Goal: Information Seeking & Learning: Learn about a topic

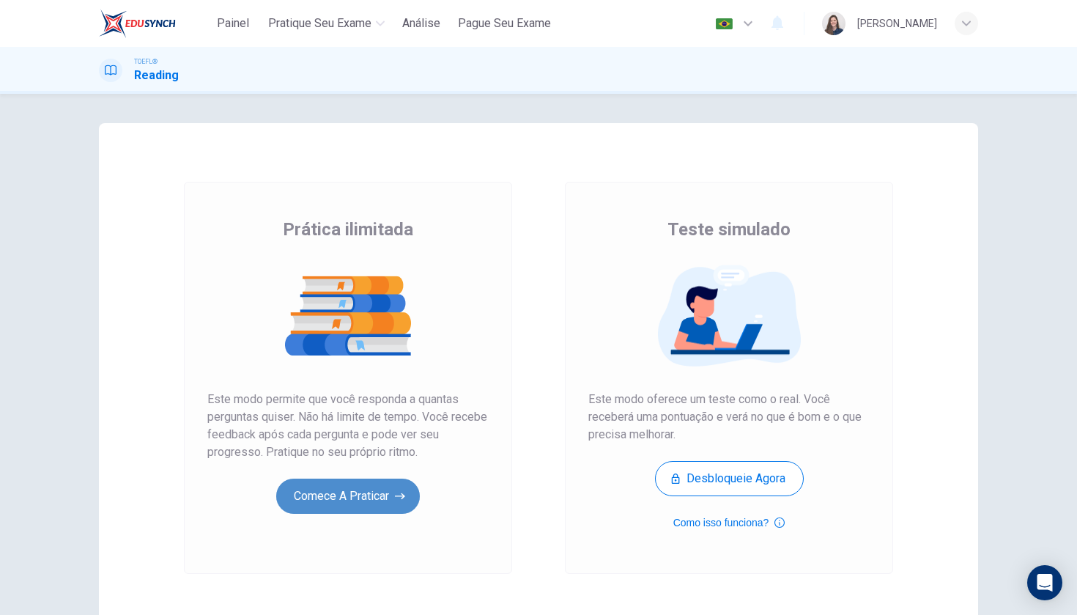
click at [314, 500] on button "Comece a praticar" at bounding box center [348, 495] width 144 height 35
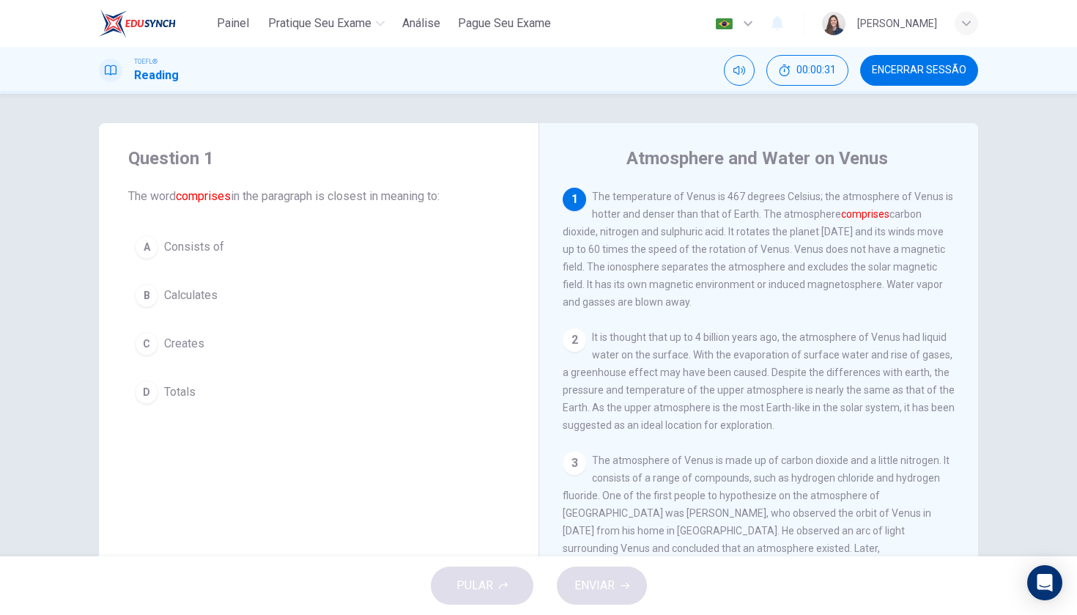
click at [145, 243] on div "A" at bounding box center [146, 246] width 23 height 23
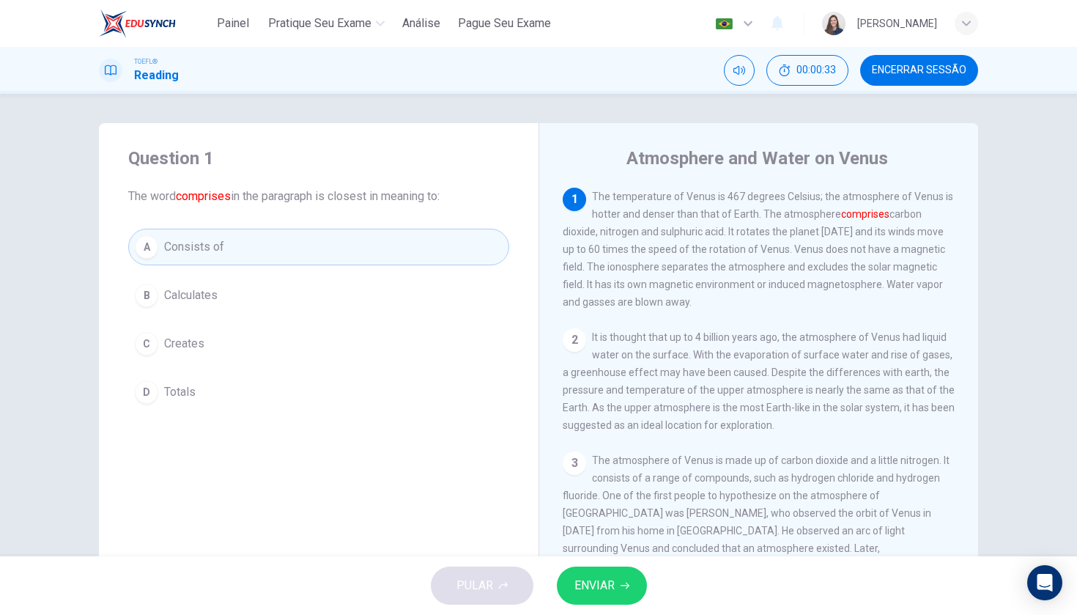
click at [614, 590] on span "ENVIAR" at bounding box center [594, 585] width 40 height 21
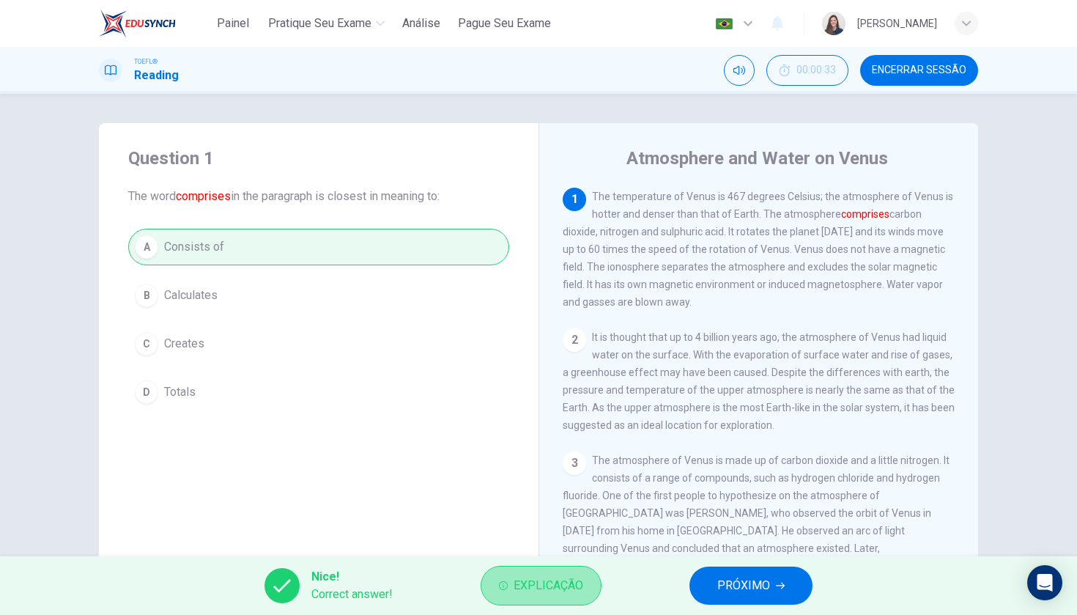
click at [574, 585] on span "Explicação" at bounding box center [549, 585] width 70 height 21
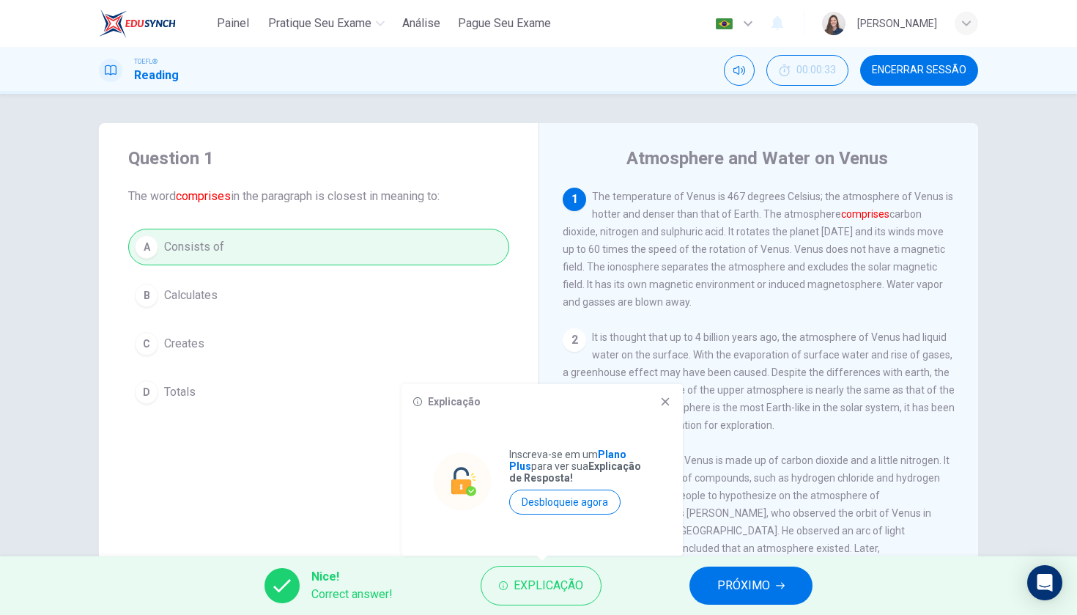
click at [664, 399] on icon at bounding box center [665, 402] width 12 height 12
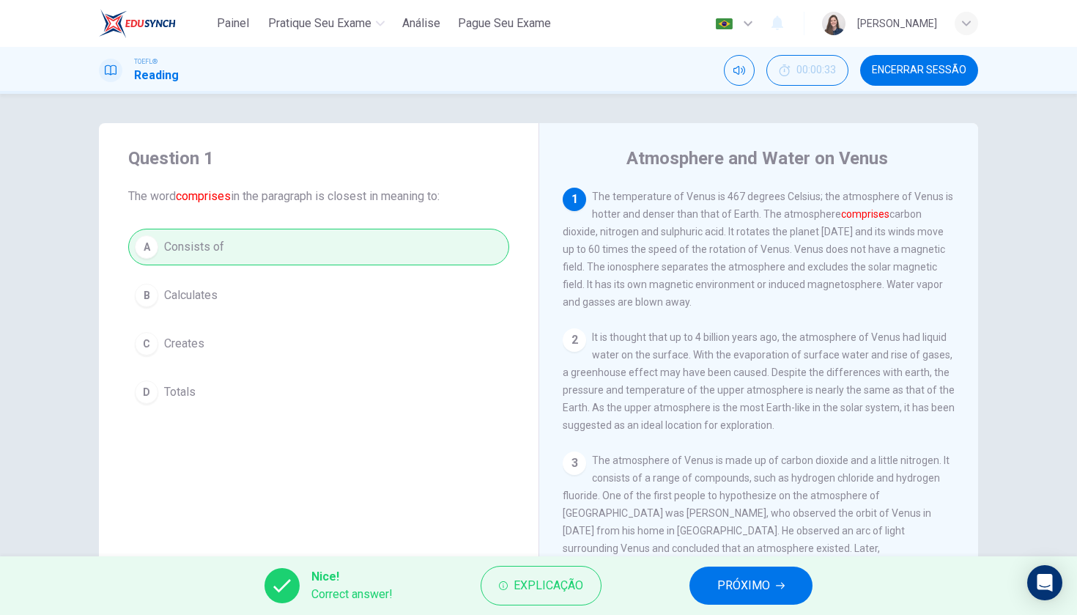
click at [803, 591] on button "PRÓXIMO" at bounding box center [750, 585] width 123 height 38
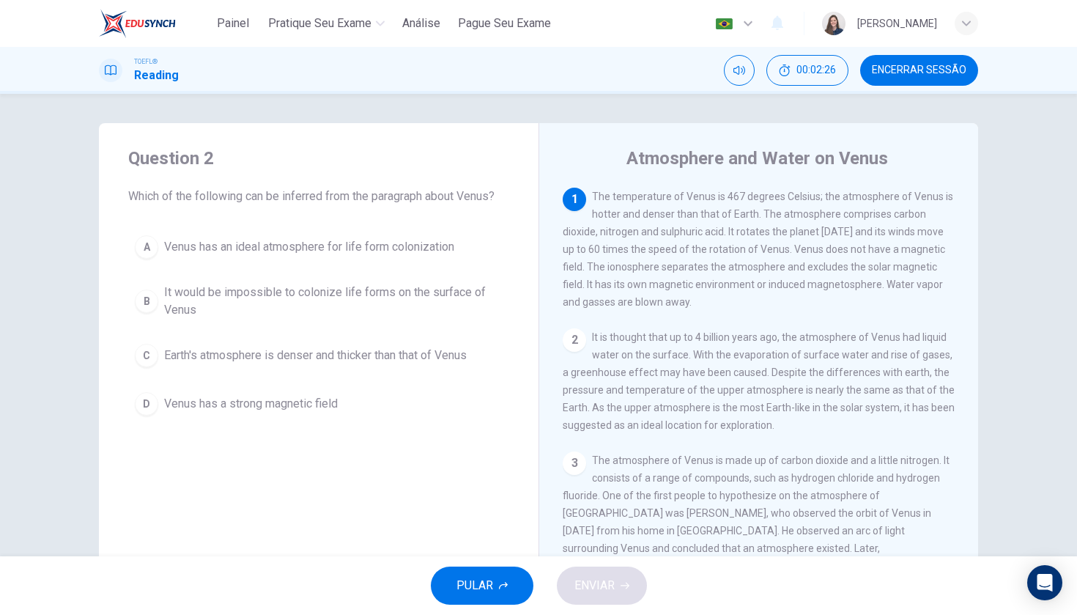
click at [135, 357] on div "C" at bounding box center [146, 355] width 23 height 23
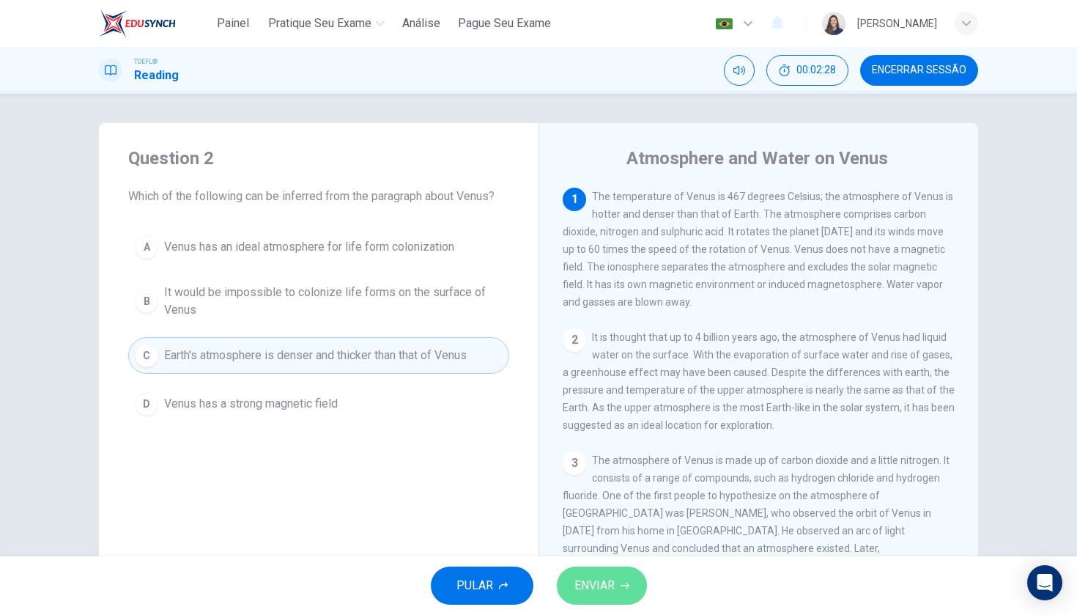
click at [627, 591] on button "ENVIAR" at bounding box center [602, 585] width 90 height 38
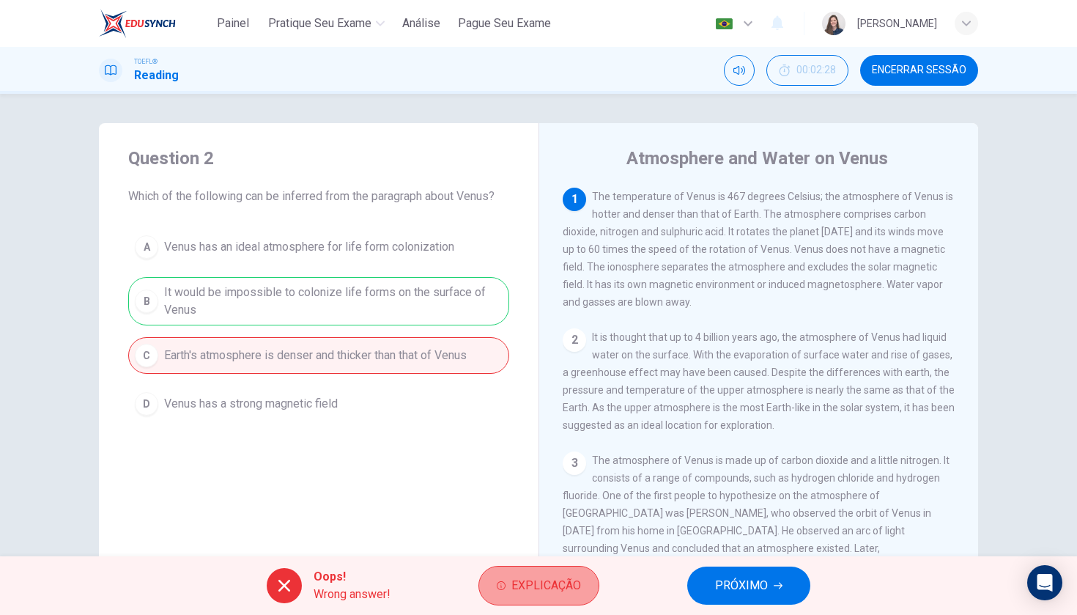
click at [550, 582] on span "Explicação" at bounding box center [546, 585] width 70 height 21
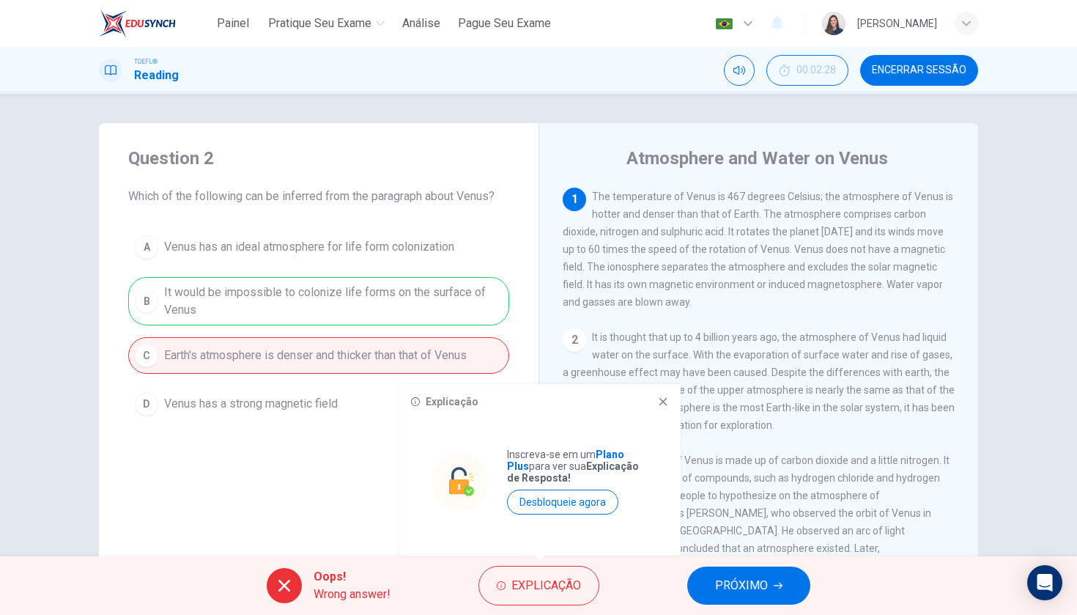
click at [768, 588] on button "PRÓXIMO" at bounding box center [748, 585] width 123 height 38
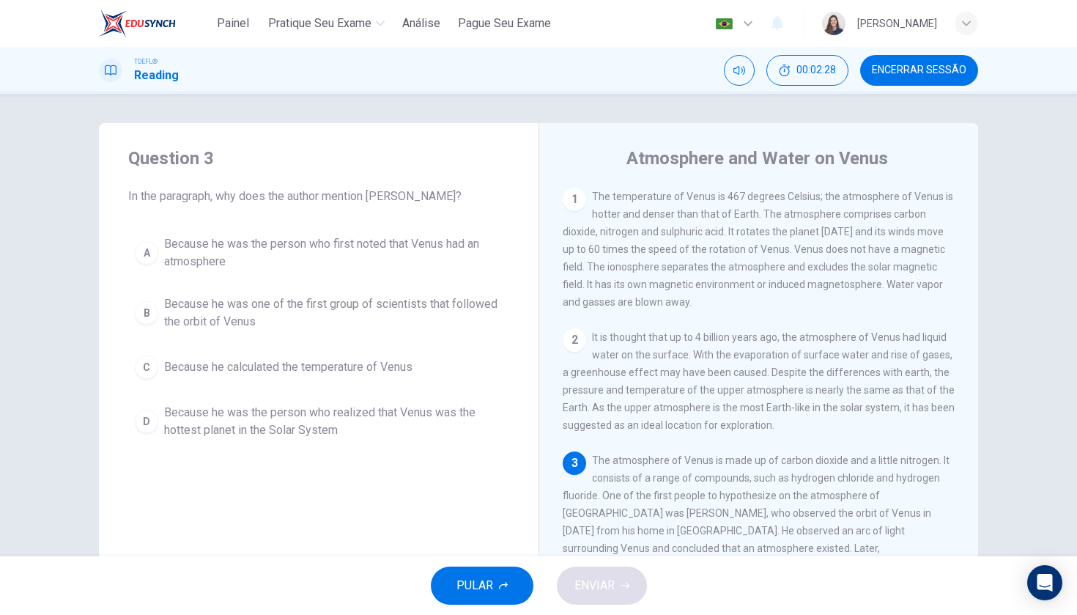
scroll to position [130, 0]
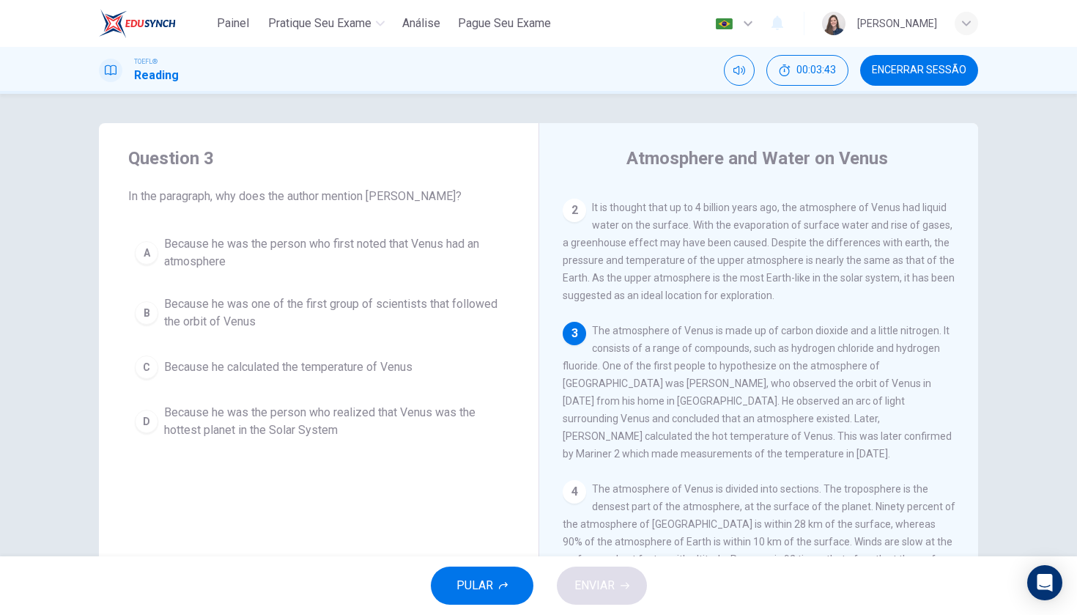
click at [141, 259] on div "A" at bounding box center [146, 252] width 23 height 23
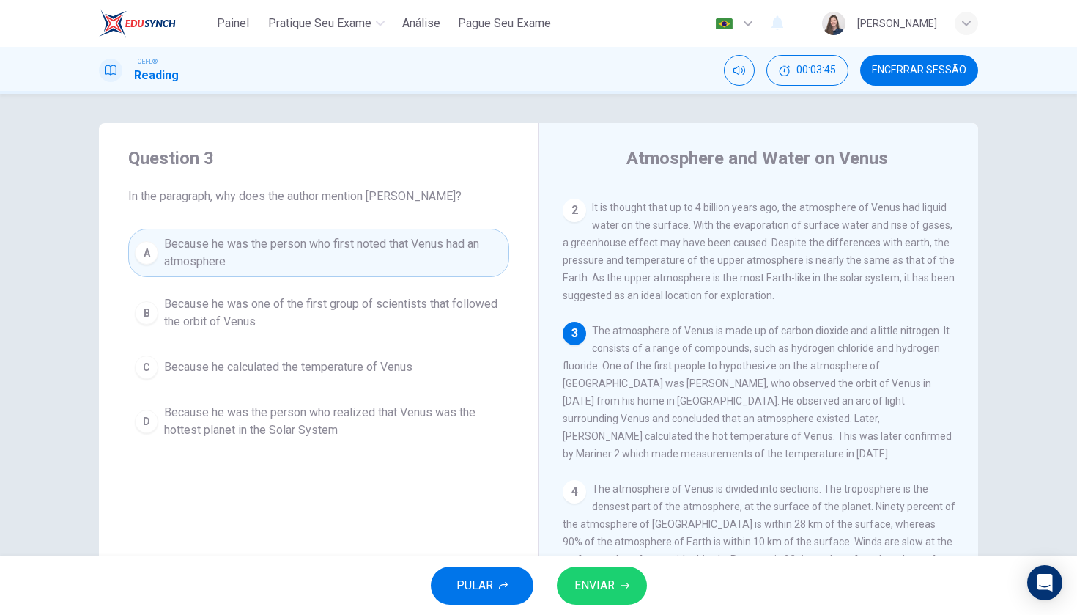
click at [610, 590] on span "ENVIAR" at bounding box center [594, 585] width 40 height 21
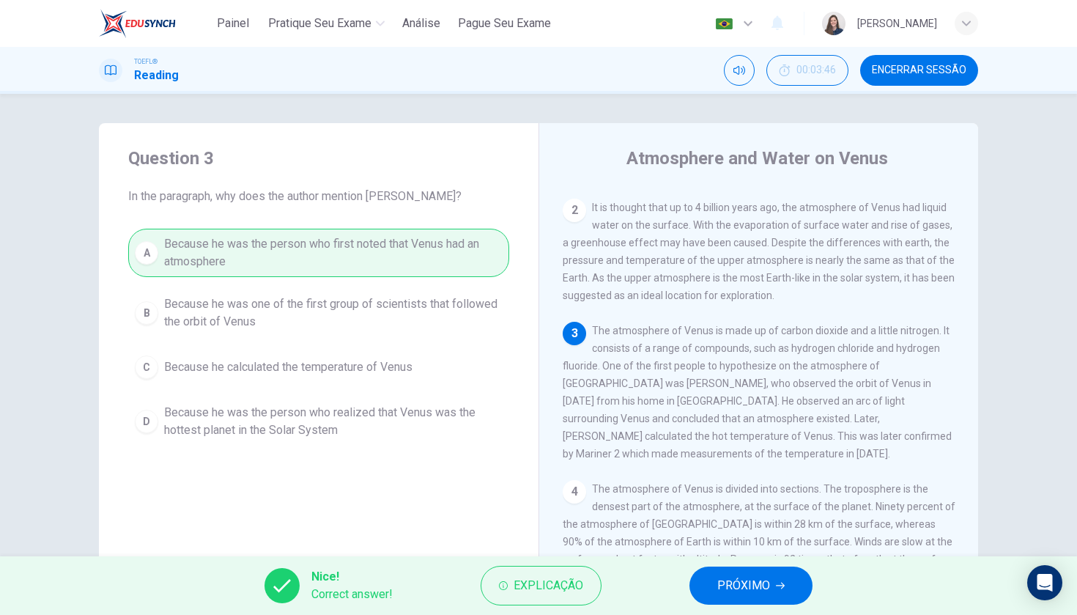
click at [732, 589] on span "PRÓXIMO" at bounding box center [743, 585] width 53 height 21
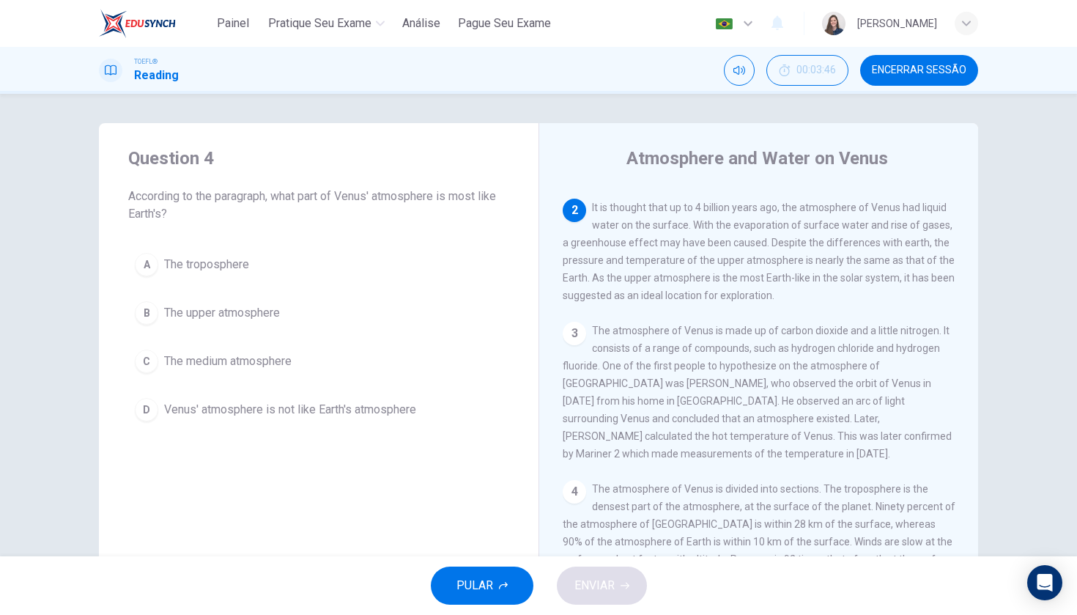
scroll to position [141, 0]
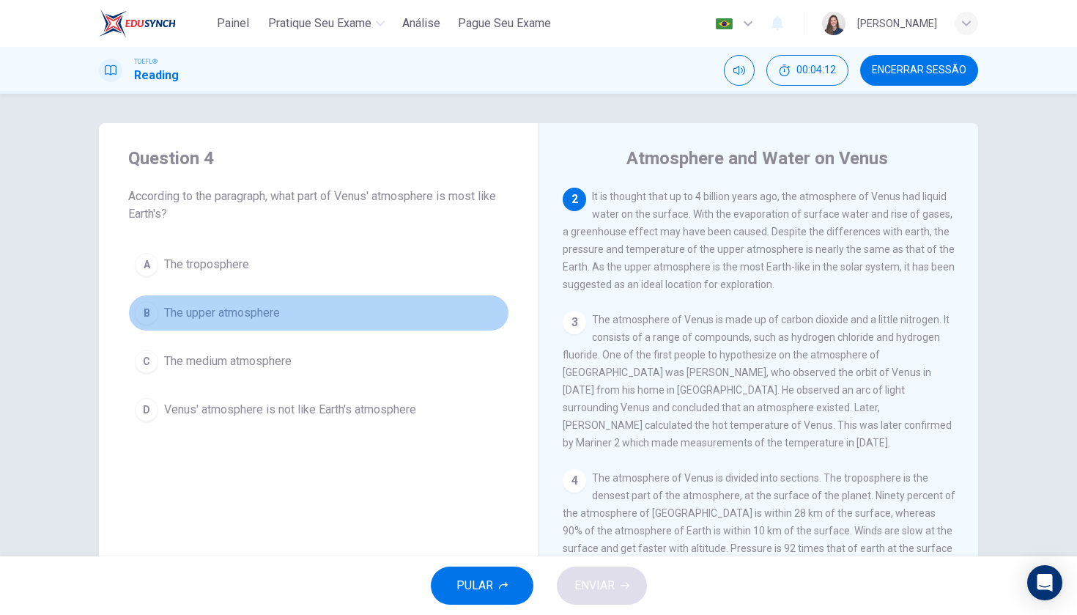
click at [153, 304] on button "B The upper atmosphere" at bounding box center [318, 312] width 381 height 37
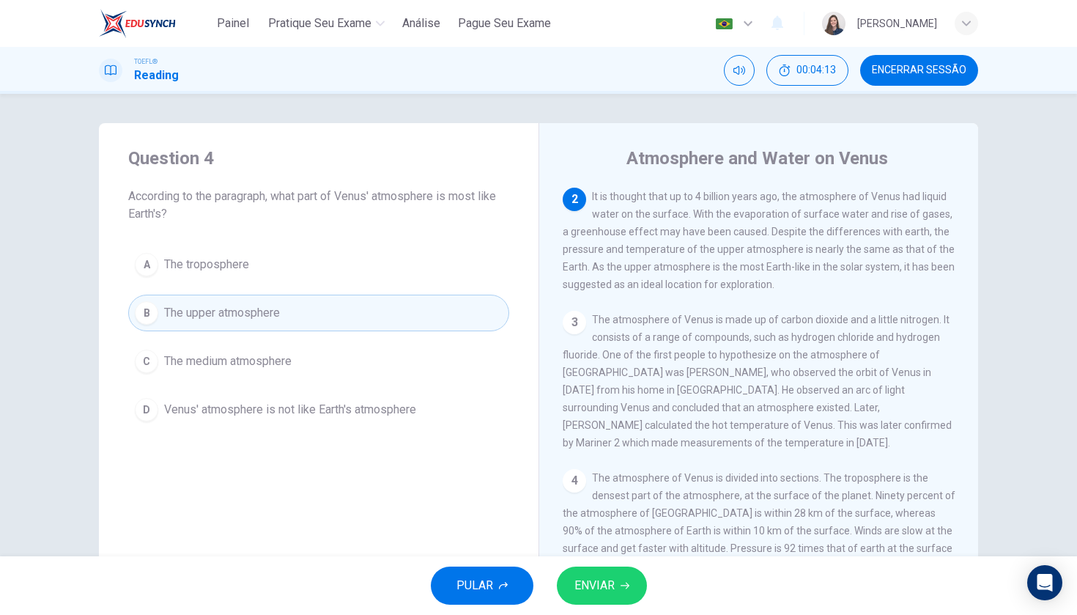
click at [638, 586] on button "ENVIAR" at bounding box center [602, 585] width 90 height 38
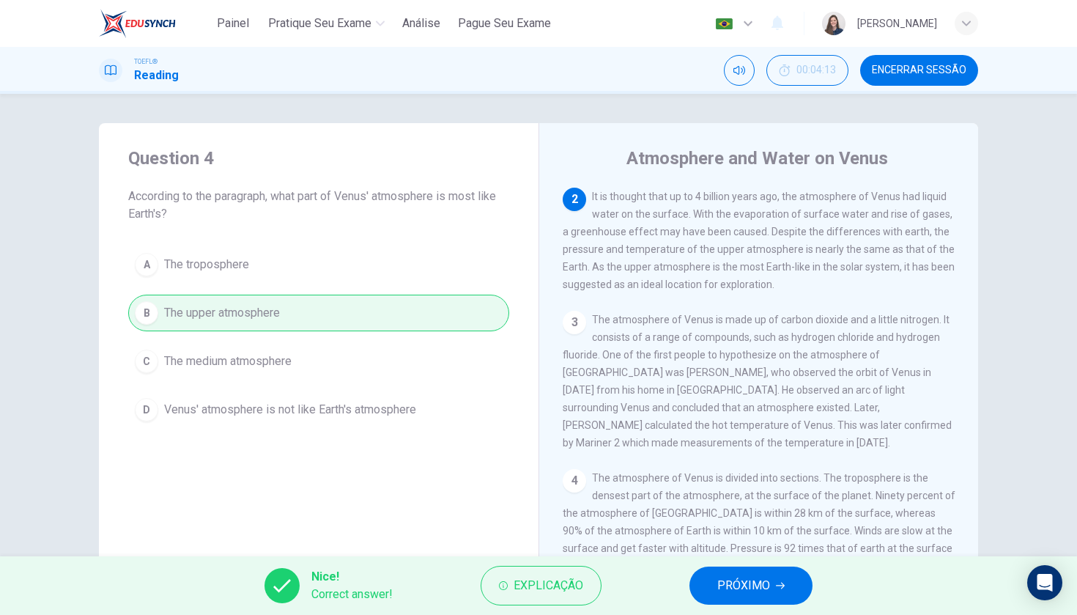
click at [768, 580] on span "PRÓXIMO" at bounding box center [743, 585] width 53 height 21
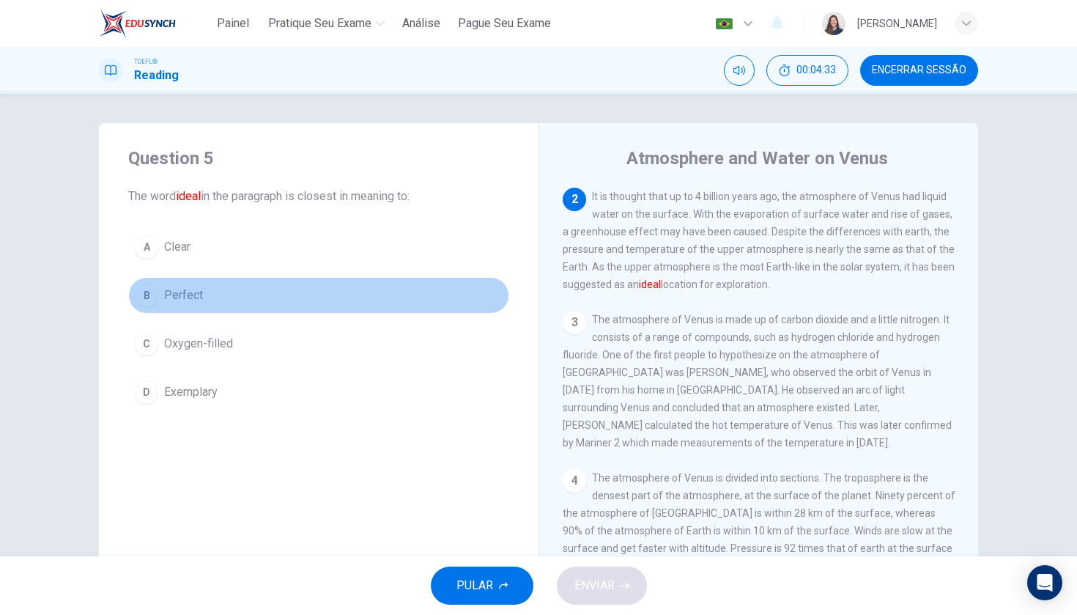
click at [155, 289] on button "B Perfect" at bounding box center [318, 295] width 381 height 37
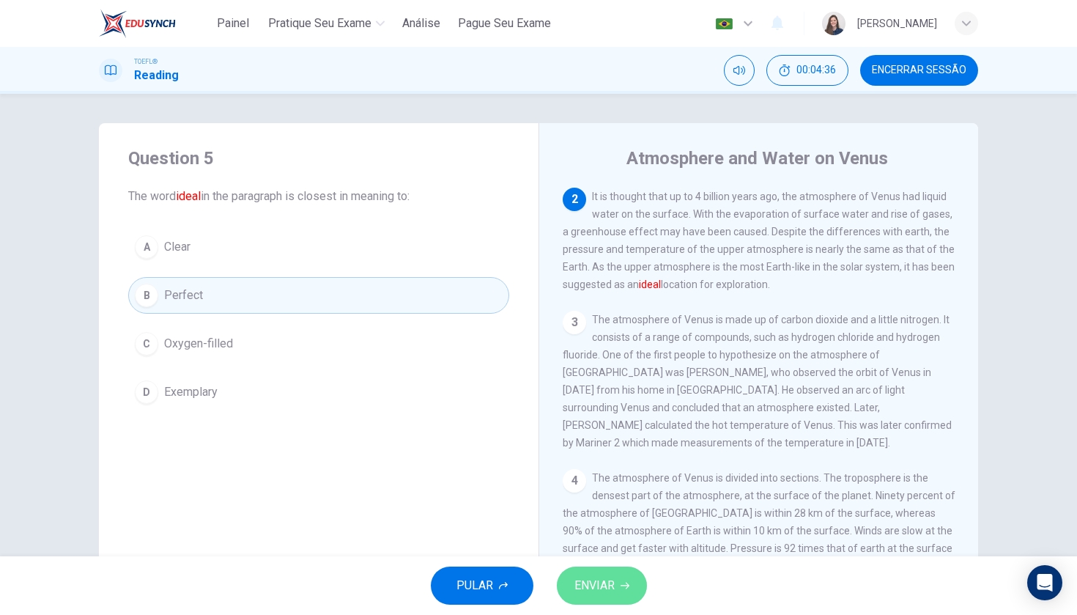
click at [590, 588] on span "ENVIAR" at bounding box center [594, 585] width 40 height 21
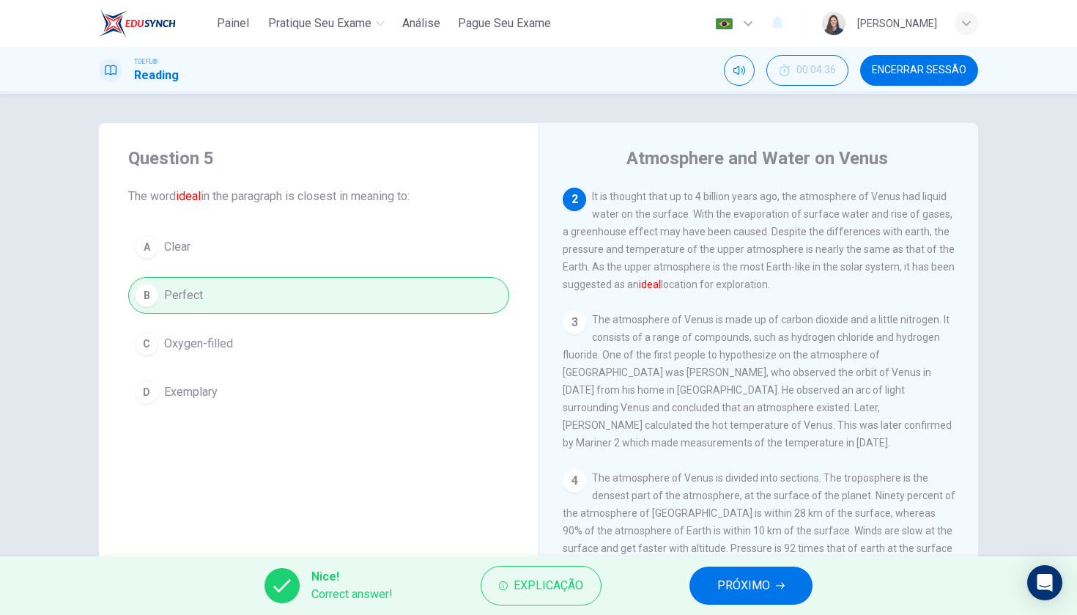
click at [688, 577] on div "Nice! Correct answer! Explicação PRÓXIMO" at bounding box center [538, 585] width 1077 height 59
click at [696, 577] on button "PRÓXIMO" at bounding box center [750, 585] width 123 height 38
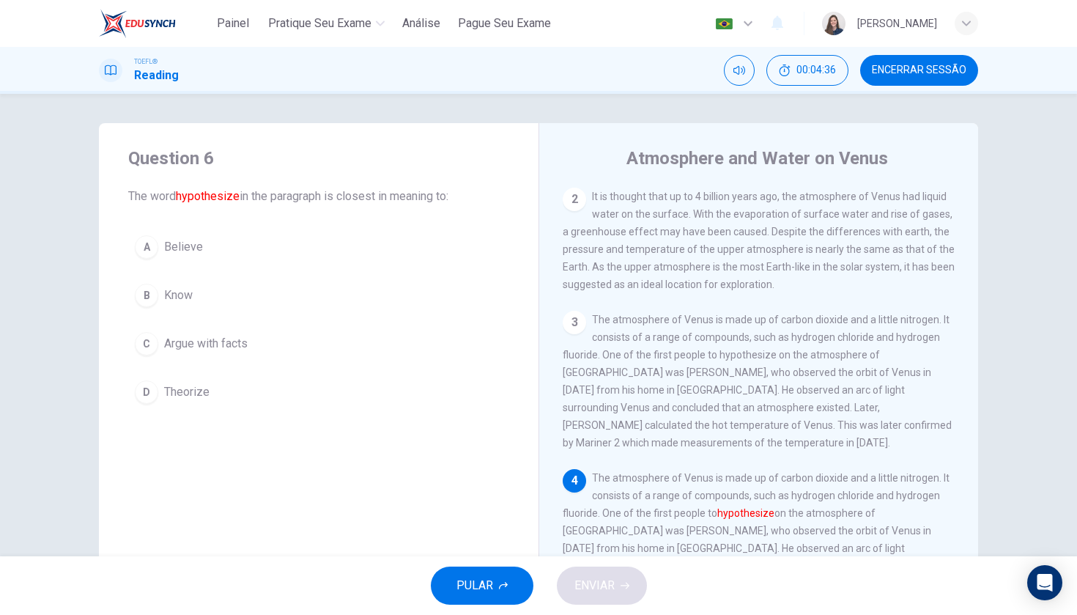
scroll to position [288, 0]
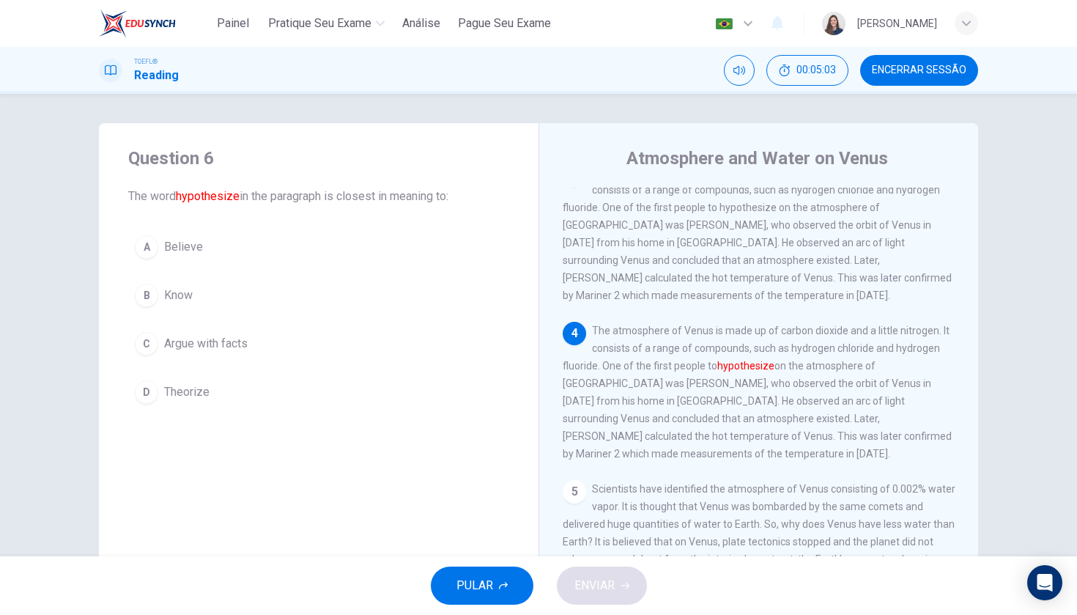
click at [141, 398] on div "D" at bounding box center [146, 391] width 23 height 23
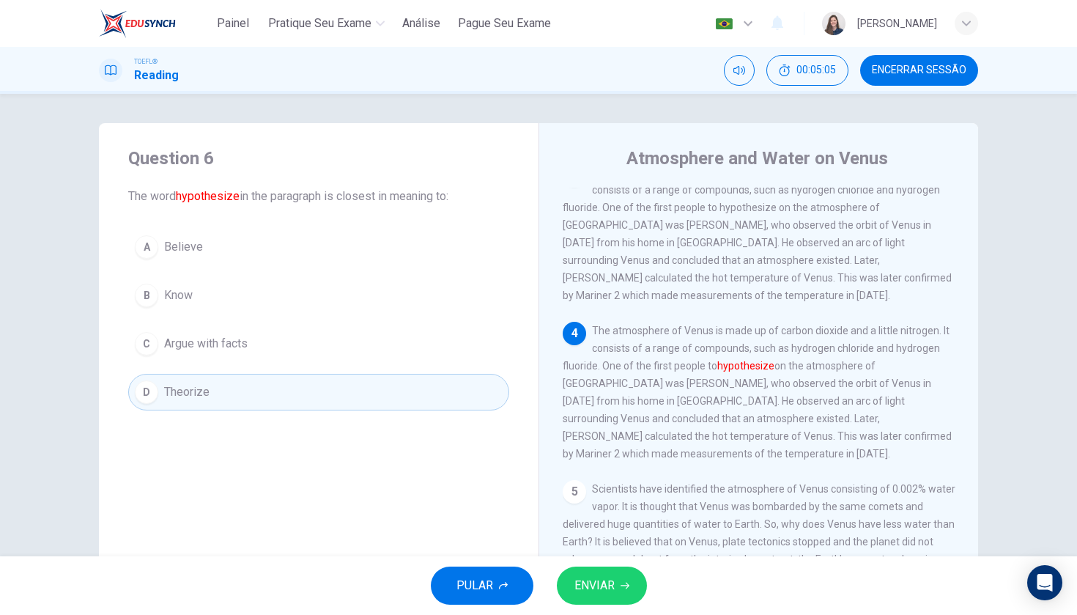
click at [630, 594] on button "ENVIAR" at bounding box center [602, 585] width 90 height 38
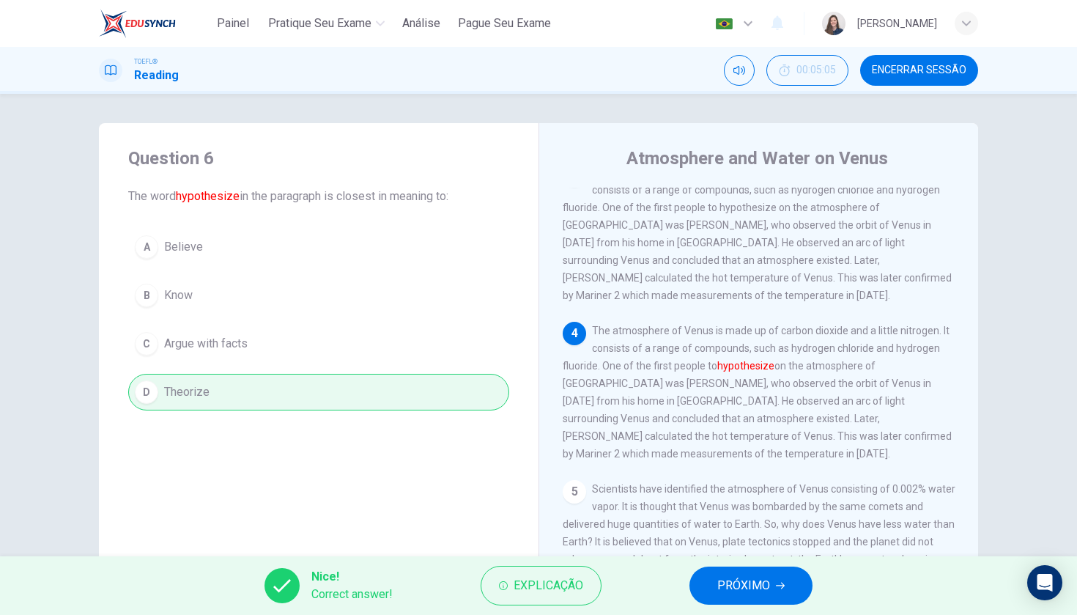
click at [711, 593] on button "PRÓXIMO" at bounding box center [750, 585] width 123 height 38
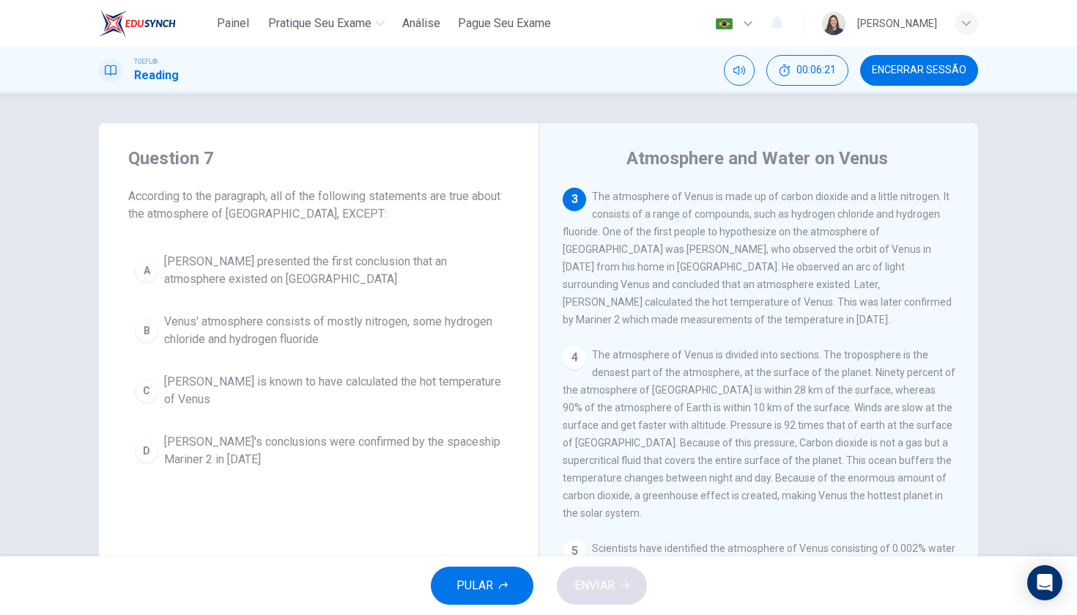
click at [149, 333] on div "B" at bounding box center [146, 330] width 23 height 23
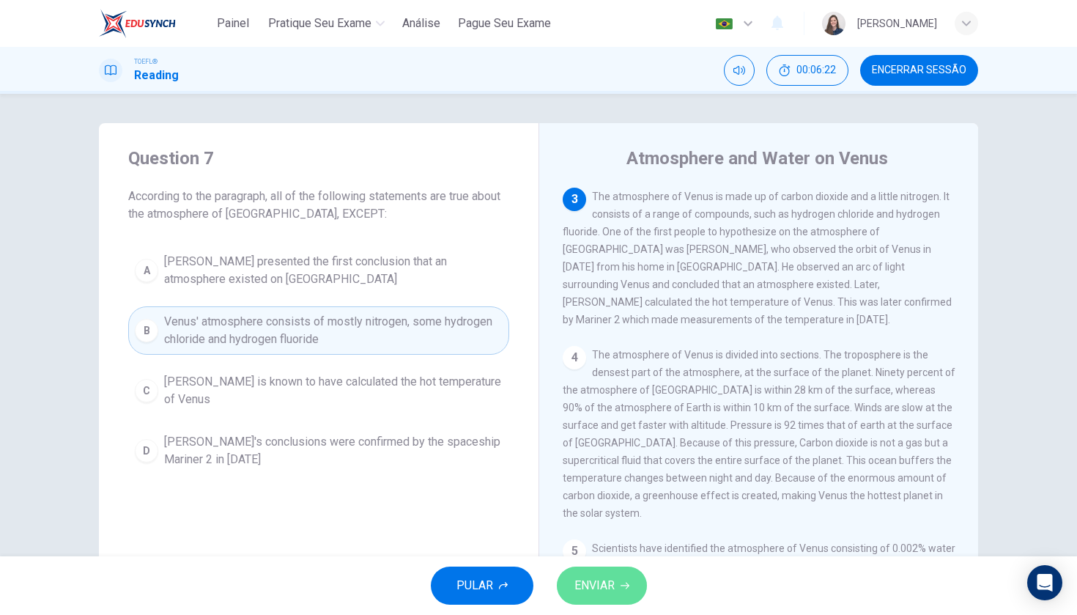
click at [620, 571] on button "ENVIAR" at bounding box center [602, 585] width 90 height 38
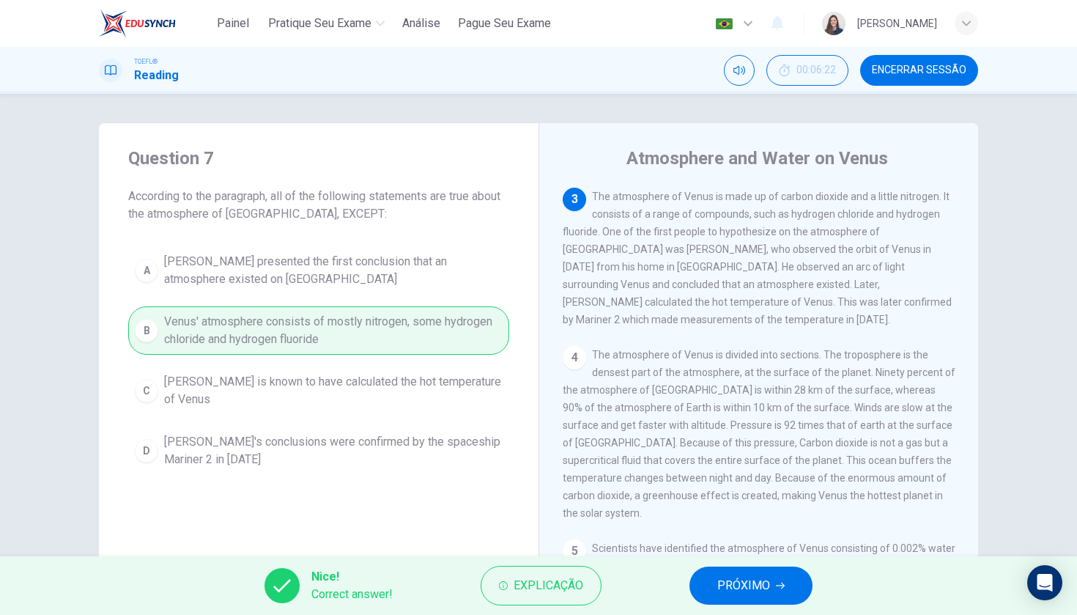
click at [692, 580] on button "PRÓXIMO" at bounding box center [750, 585] width 123 height 38
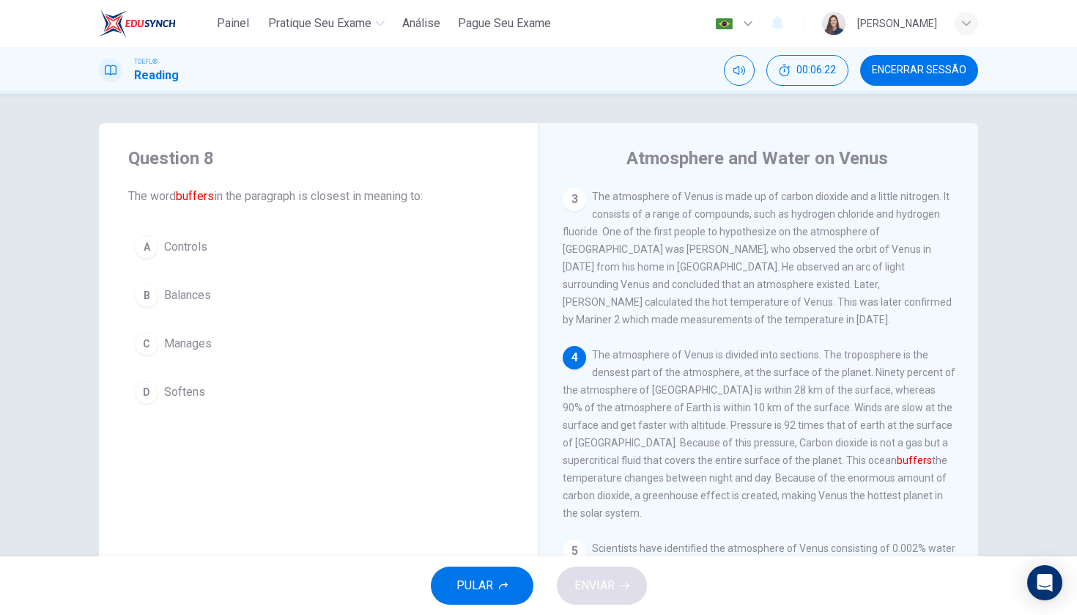
scroll to position [323, 0]
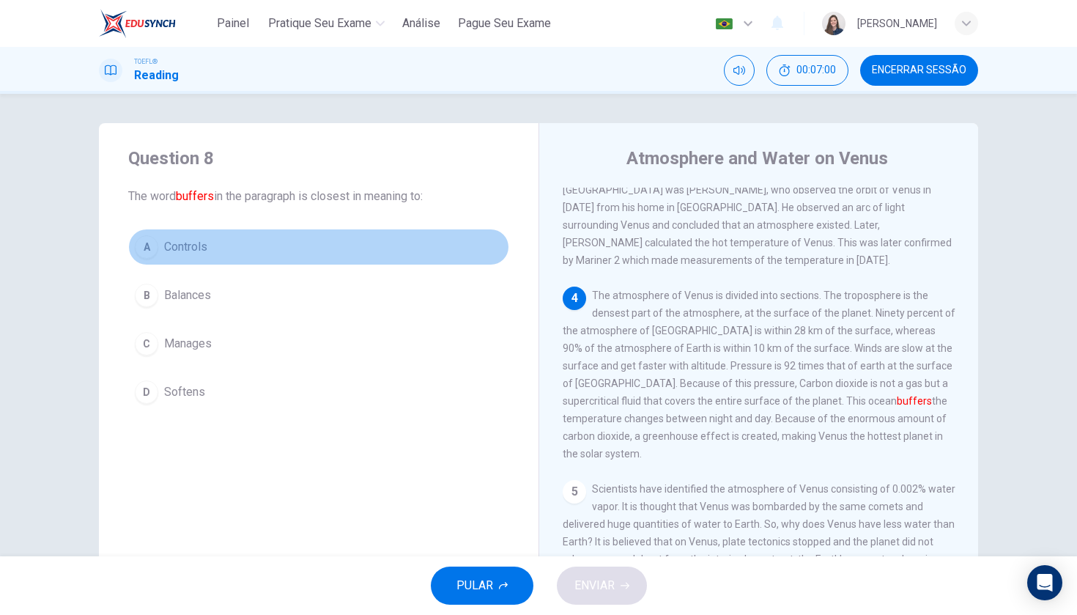
click at [149, 256] on button "A Controls" at bounding box center [318, 247] width 381 height 37
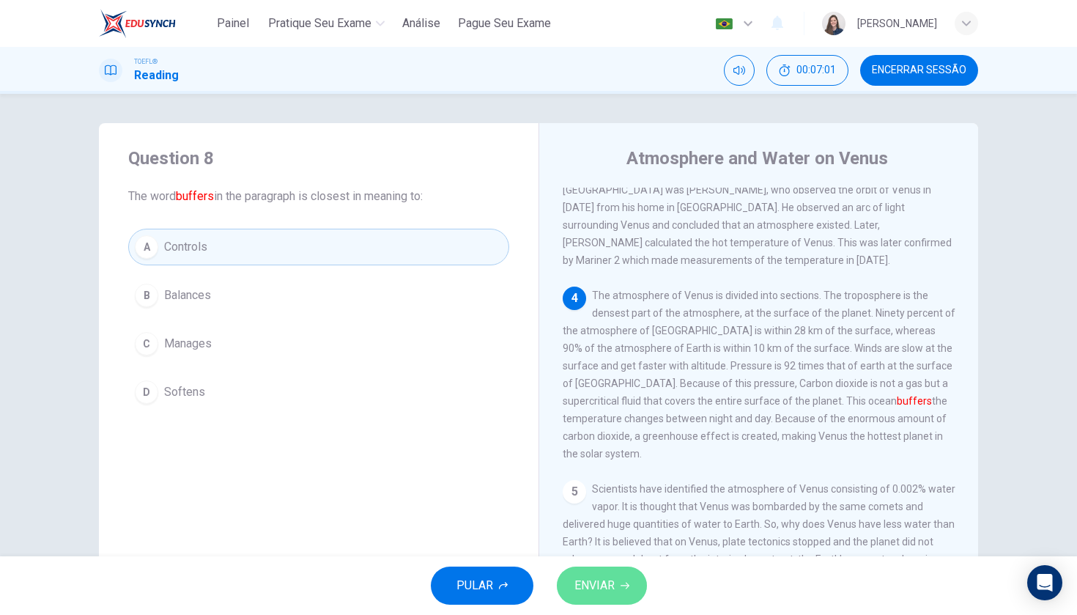
click at [611, 587] on span "ENVIAR" at bounding box center [594, 585] width 40 height 21
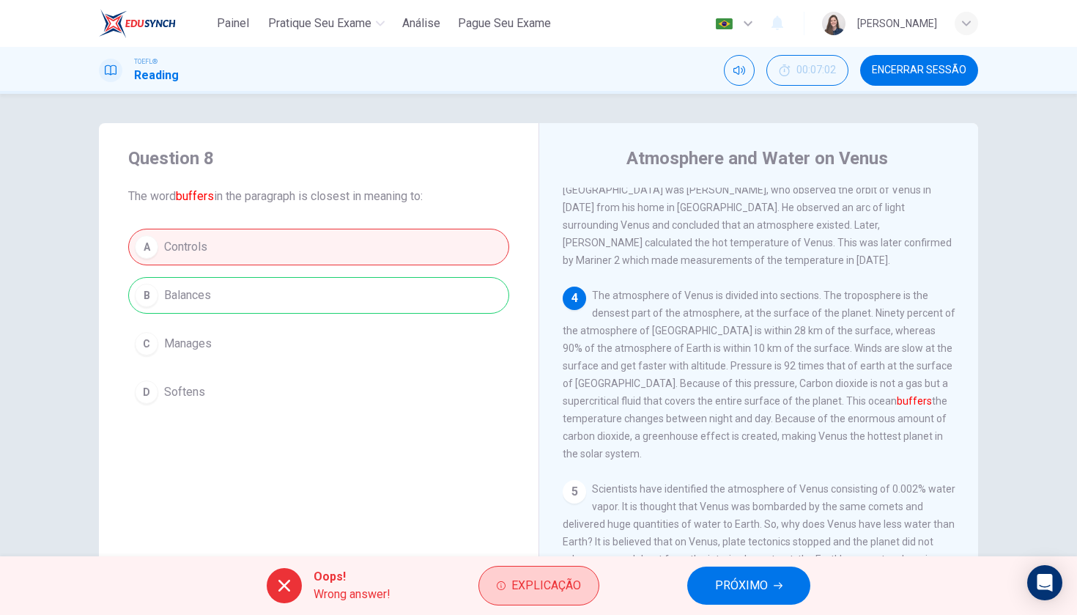
click at [575, 582] on span "Explicação" at bounding box center [546, 585] width 70 height 21
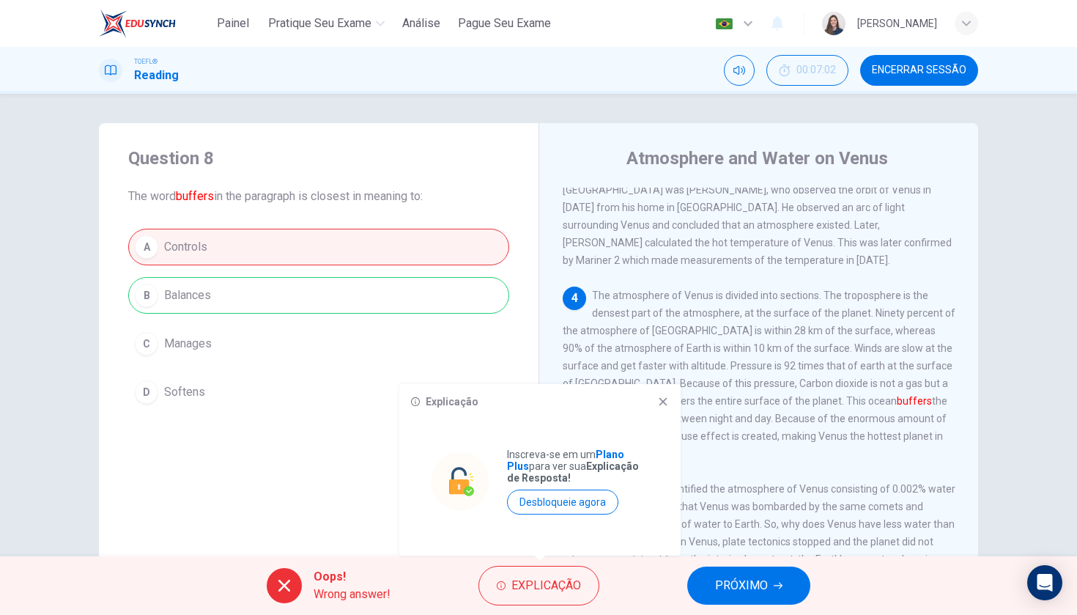
click at [726, 590] on span "PRÓXIMO" at bounding box center [741, 585] width 53 height 21
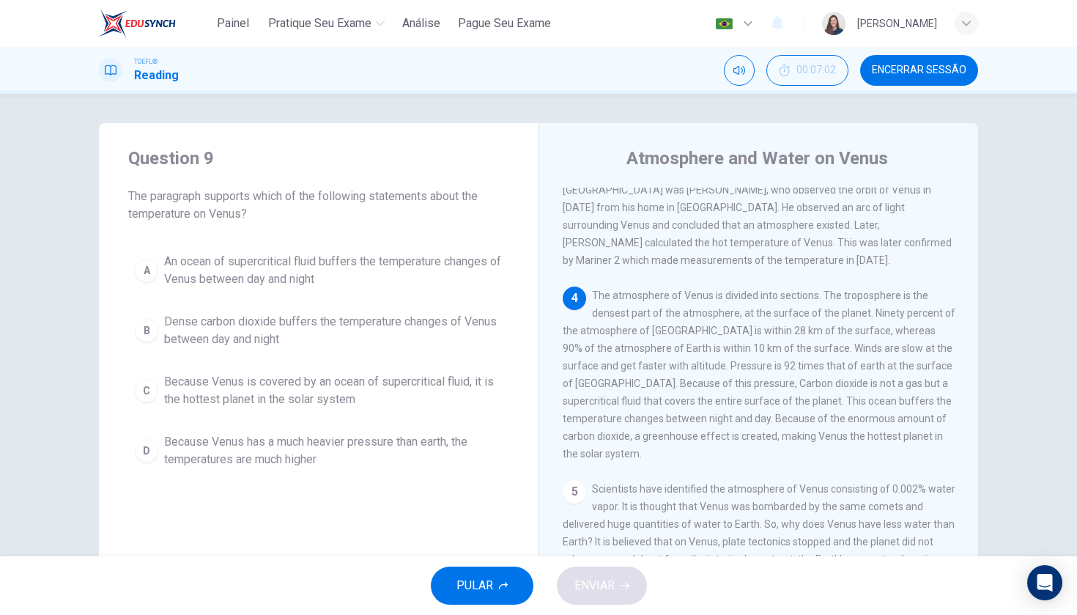
scroll to position [422, 0]
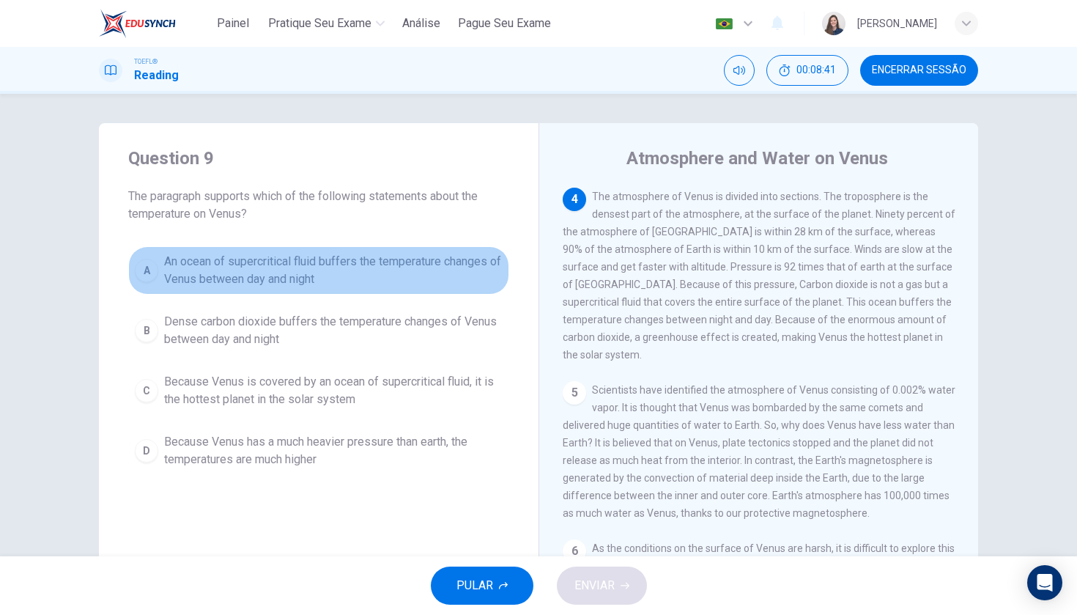
click at [147, 273] on div "A" at bounding box center [146, 270] width 23 height 23
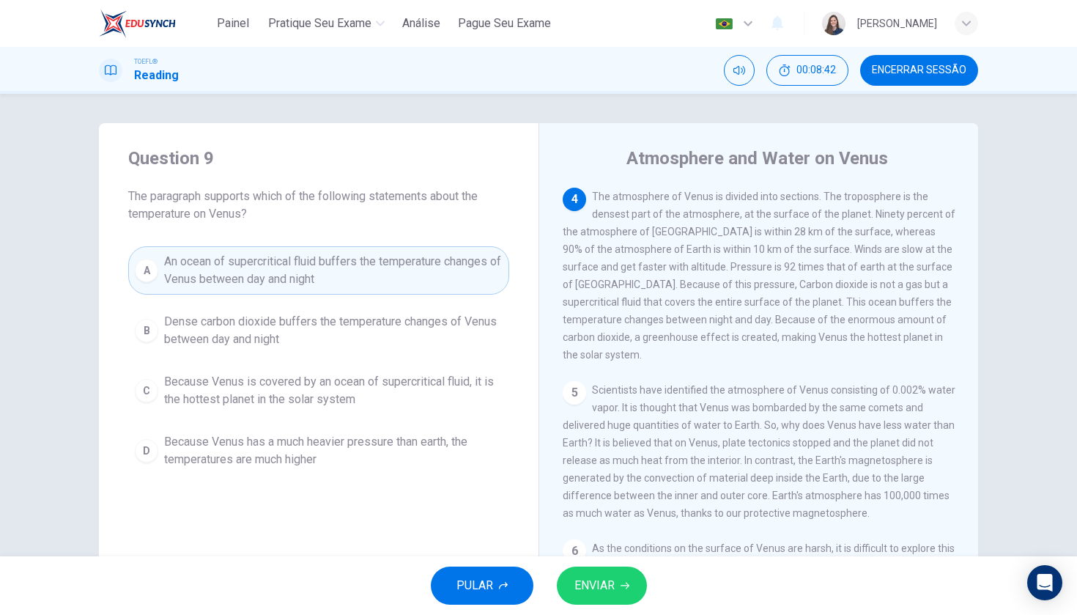
click at [596, 588] on span "ENVIAR" at bounding box center [594, 585] width 40 height 21
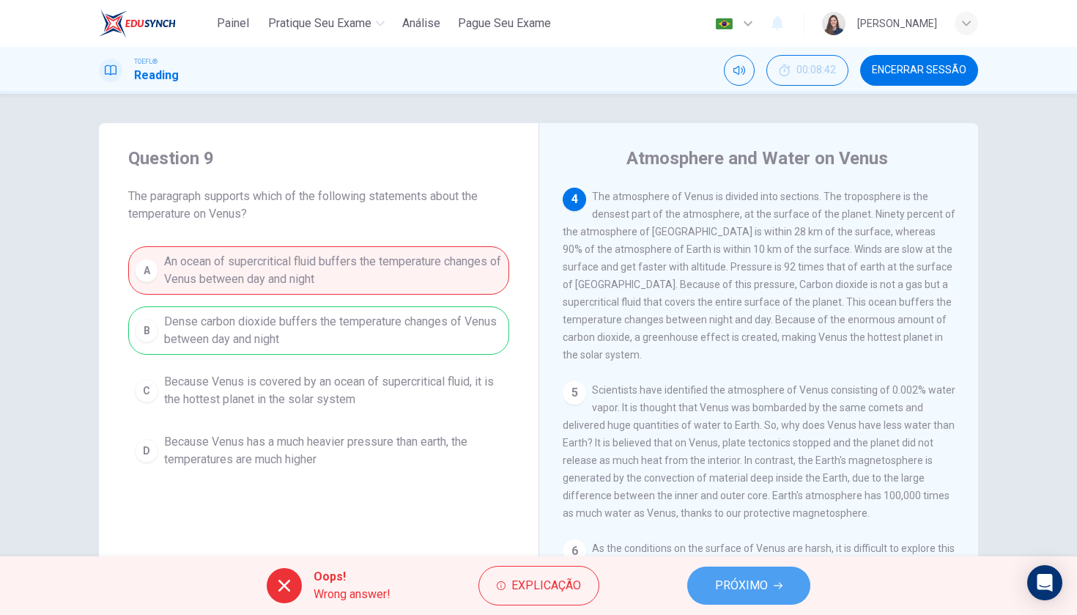
click at [753, 589] on span "PRÓXIMO" at bounding box center [741, 585] width 53 height 21
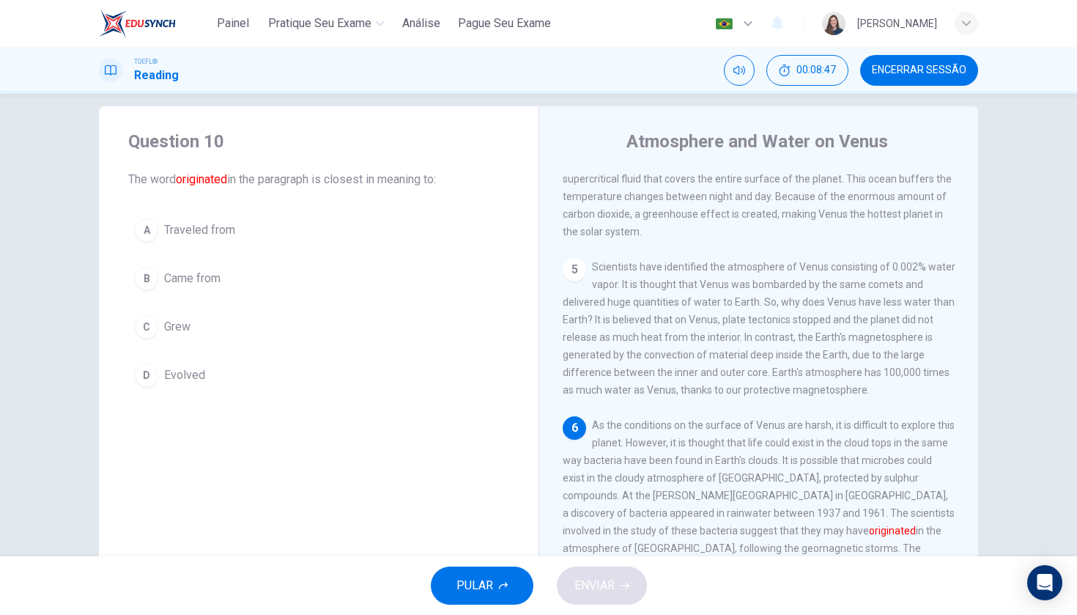
scroll to position [29, 0]
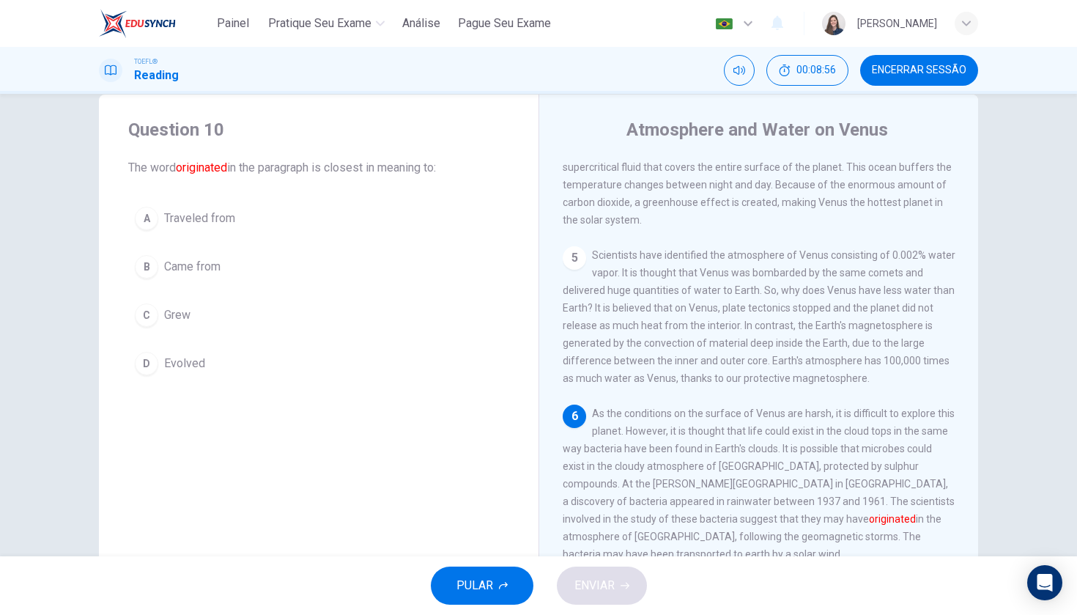
click at [189, 269] on span "Came from" at bounding box center [192, 267] width 56 height 18
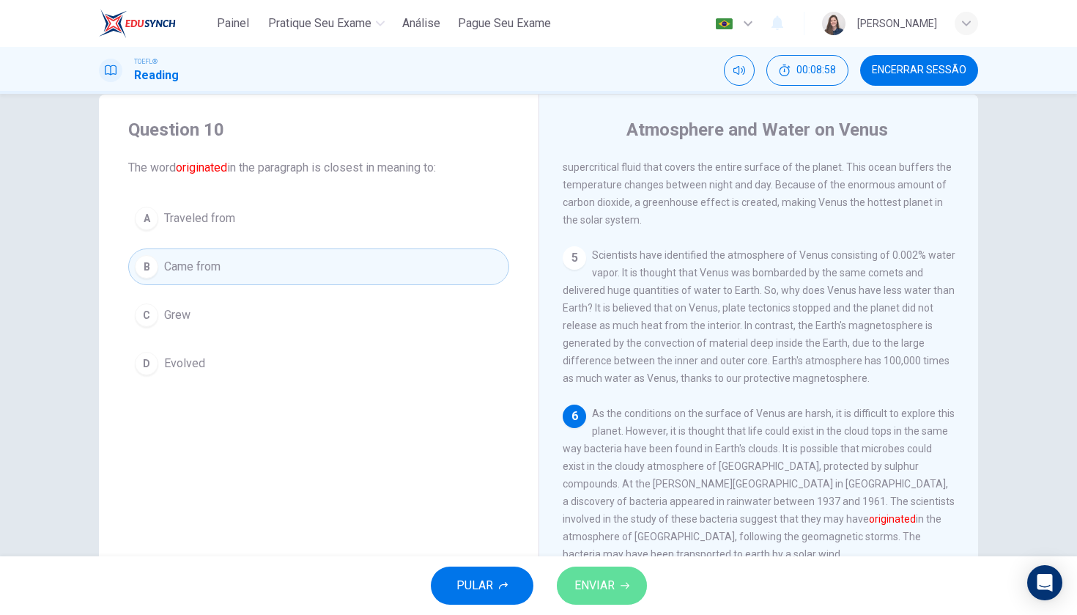
click at [638, 588] on button "ENVIAR" at bounding box center [602, 585] width 90 height 38
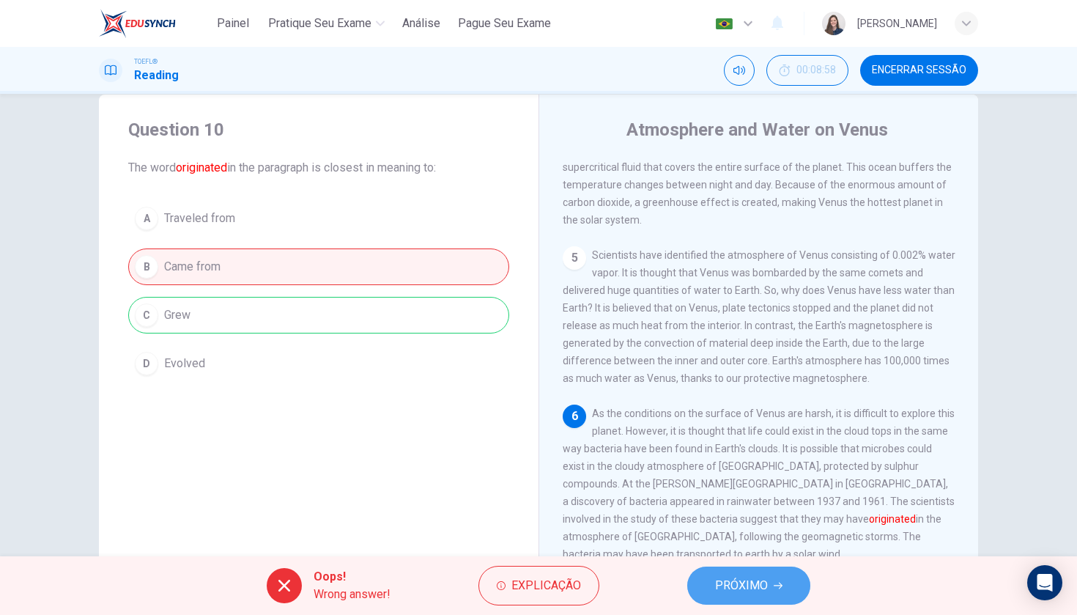
click at [784, 592] on button "PRÓXIMO" at bounding box center [748, 585] width 123 height 38
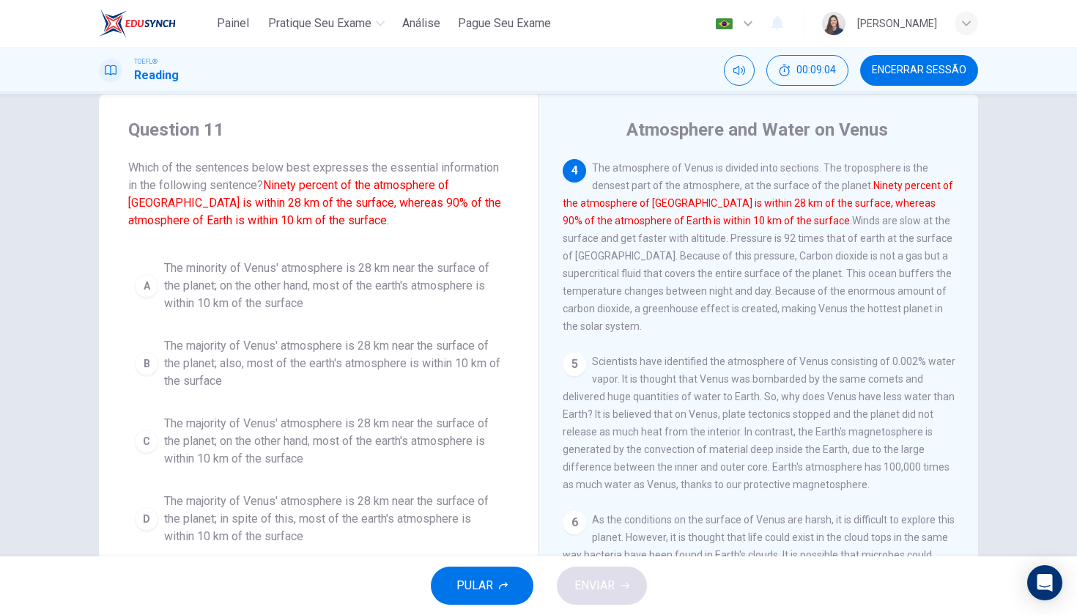
scroll to position [0, 0]
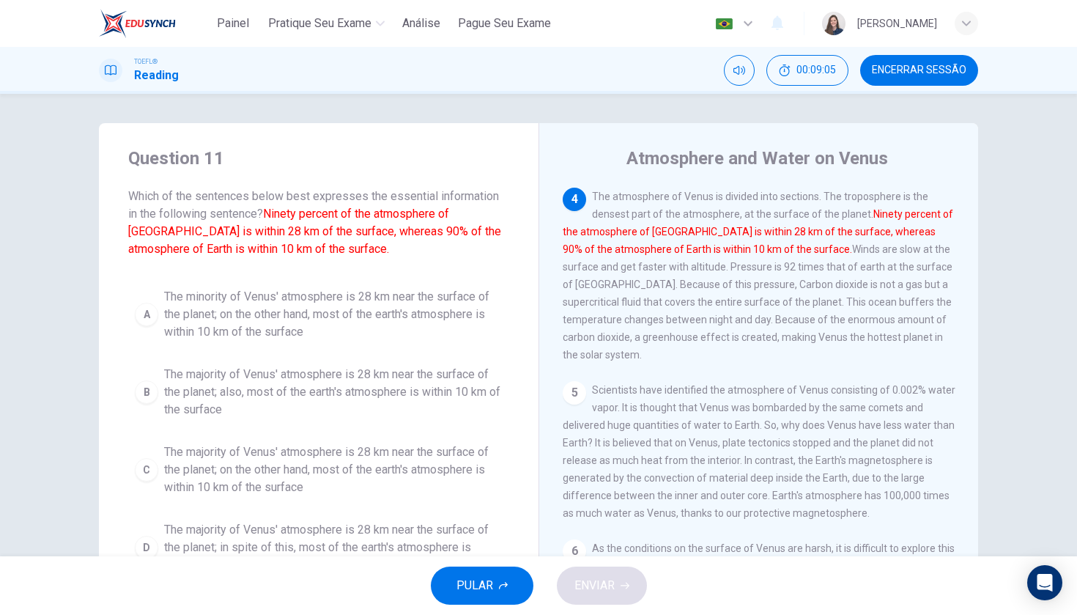
click at [934, 73] on span "Encerrar Sessão" at bounding box center [919, 70] width 95 height 12
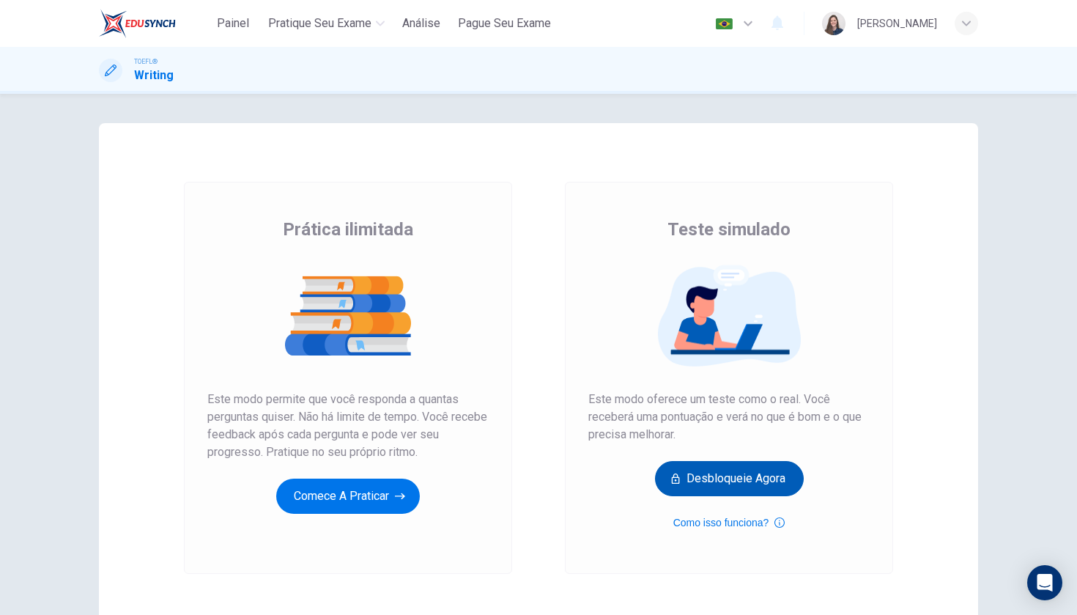
click at [703, 472] on button "Desbloqueie agora" at bounding box center [729, 478] width 149 height 35
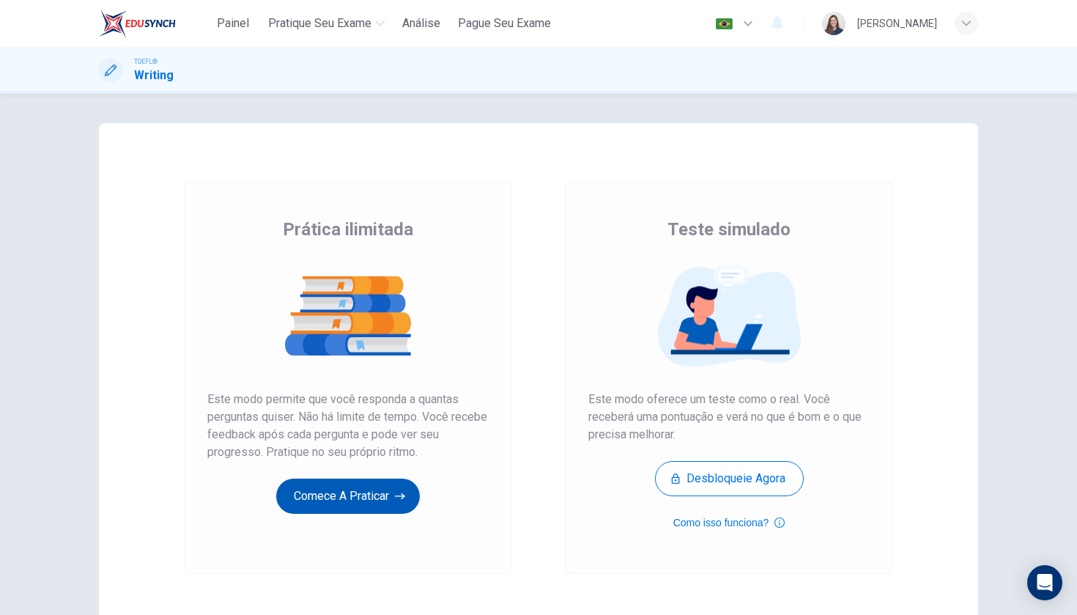
click at [294, 489] on button "Comece a praticar" at bounding box center [348, 495] width 144 height 35
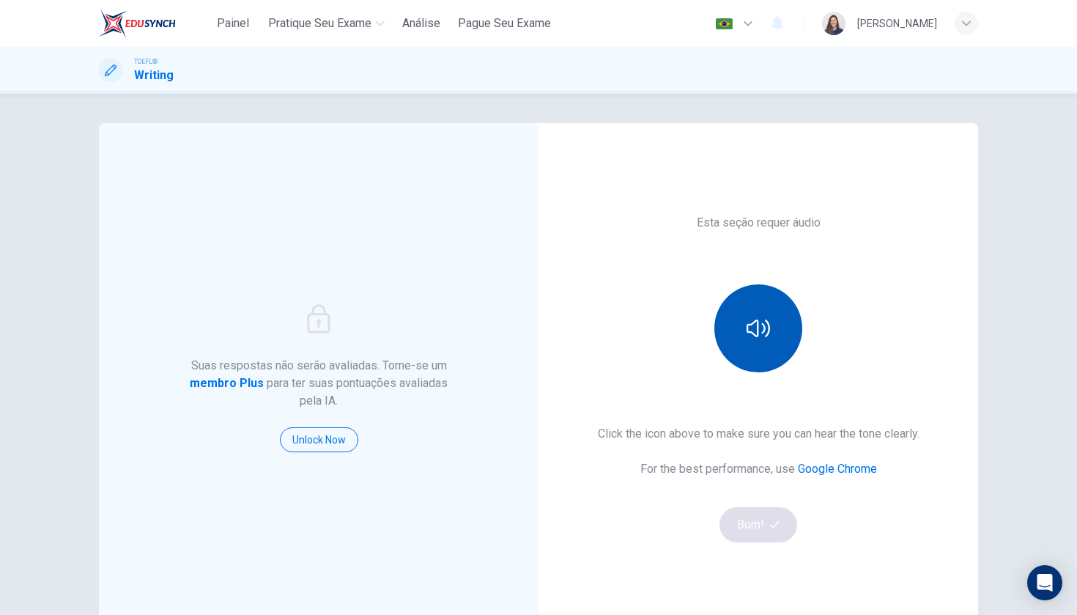
click at [754, 348] on button "button" at bounding box center [758, 328] width 88 height 88
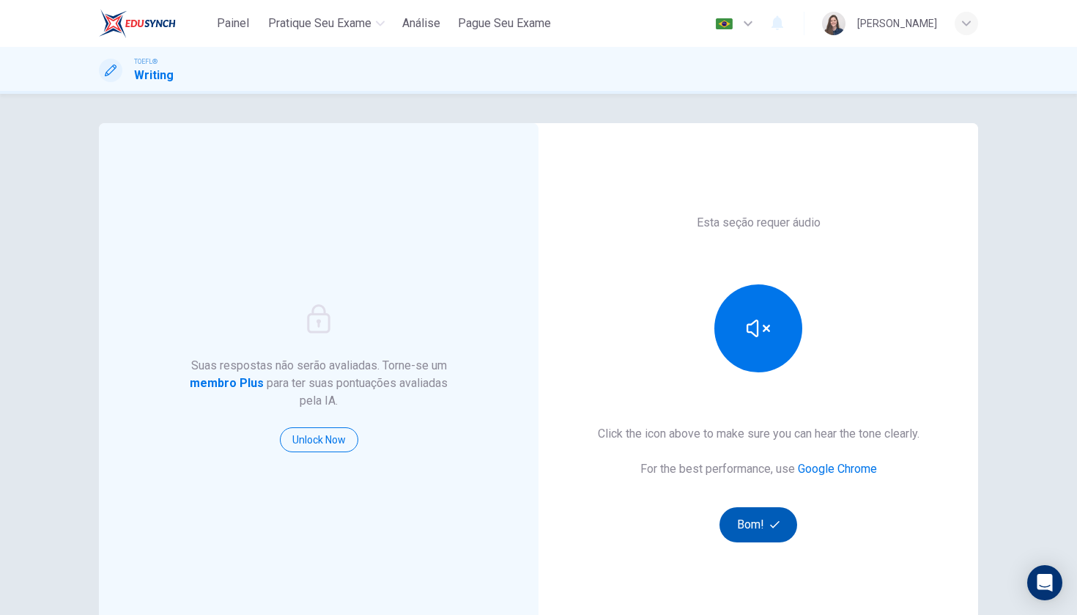
click at [784, 531] on button "Bom!" at bounding box center [758, 524] width 78 height 35
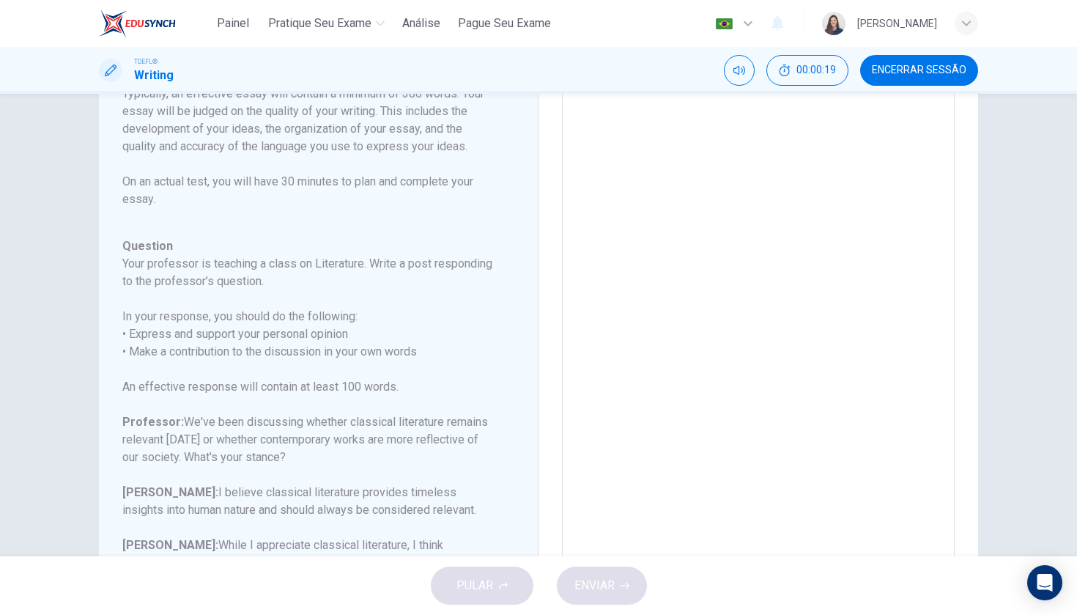
scroll to position [190, 0]
